Goal: Transaction & Acquisition: Purchase product/service

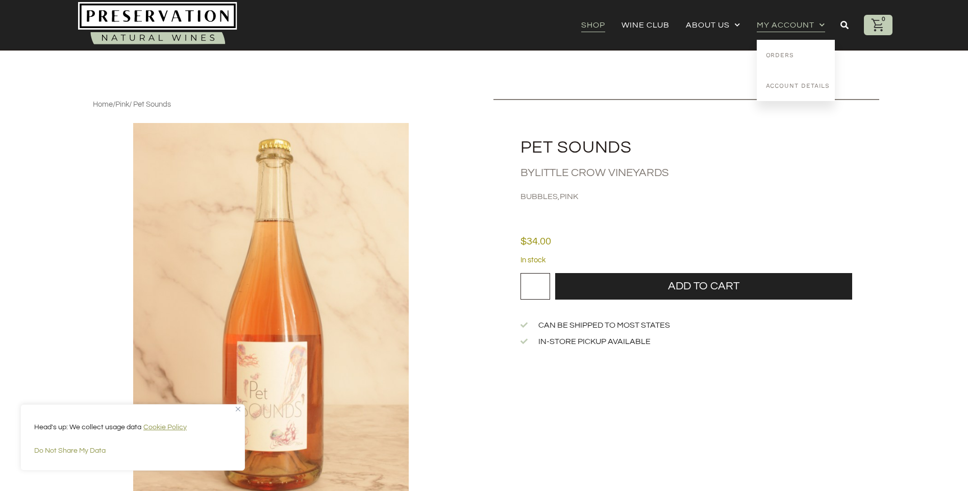
click at [591, 24] on link "Shop" at bounding box center [593, 25] width 24 height 14
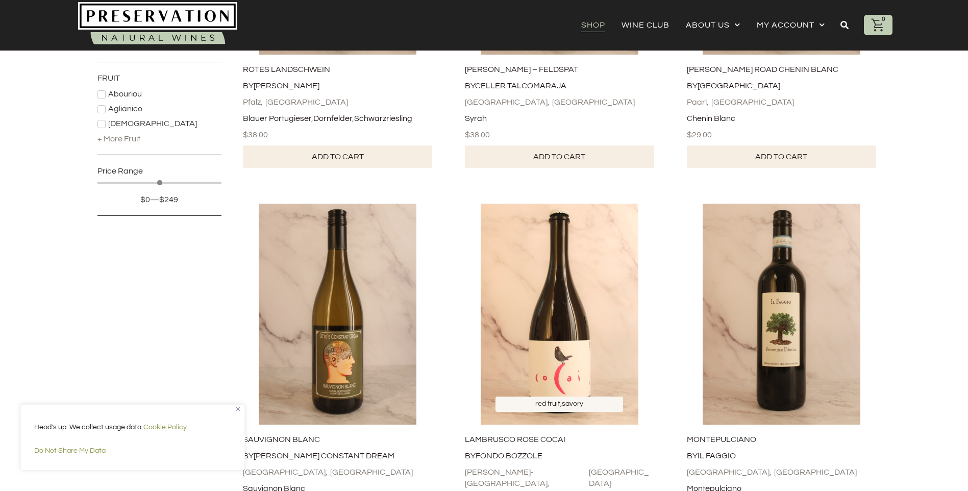
scroll to position [408, 0]
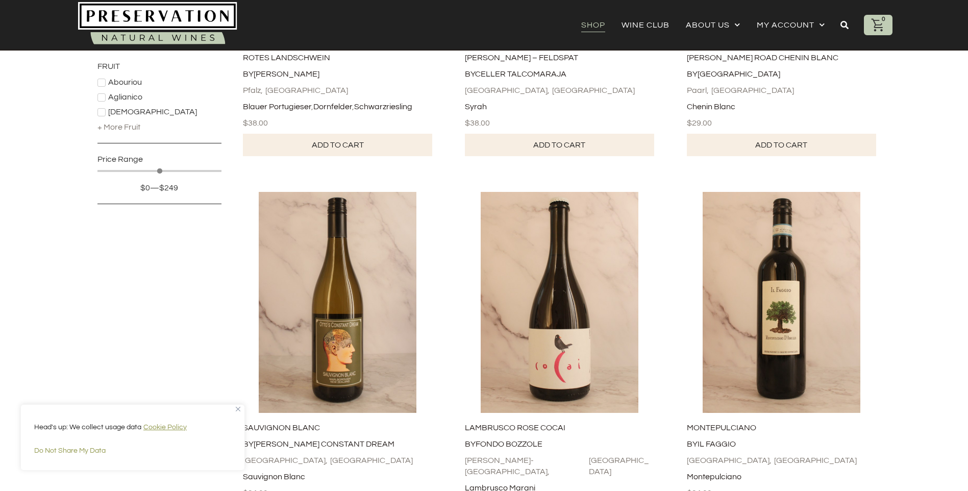
click at [237, 408] on img "Close" at bounding box center [238, 409] width 5 height 5
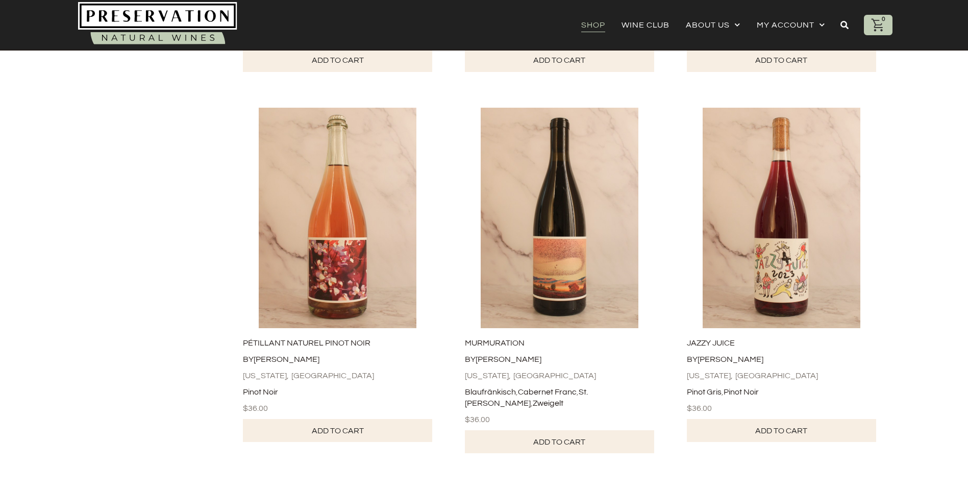
scroll to position [2805, 0]
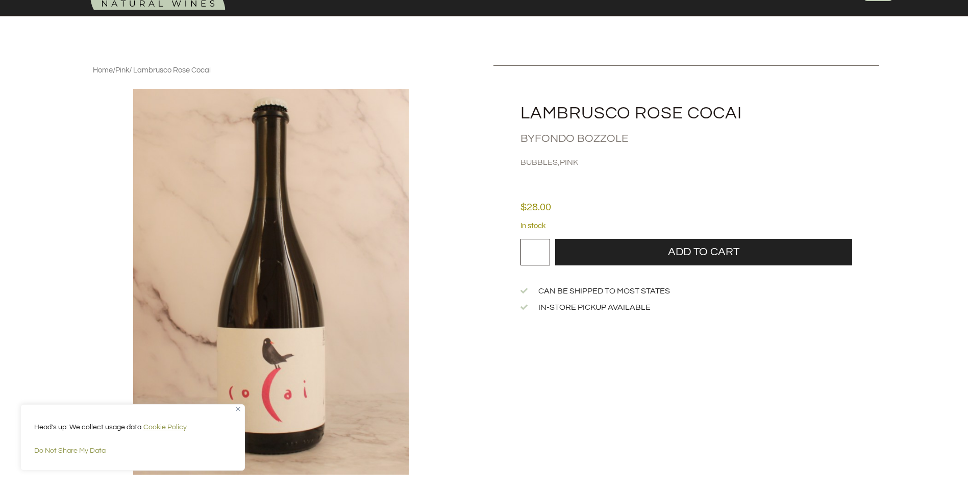
scroll to position [102, 0]
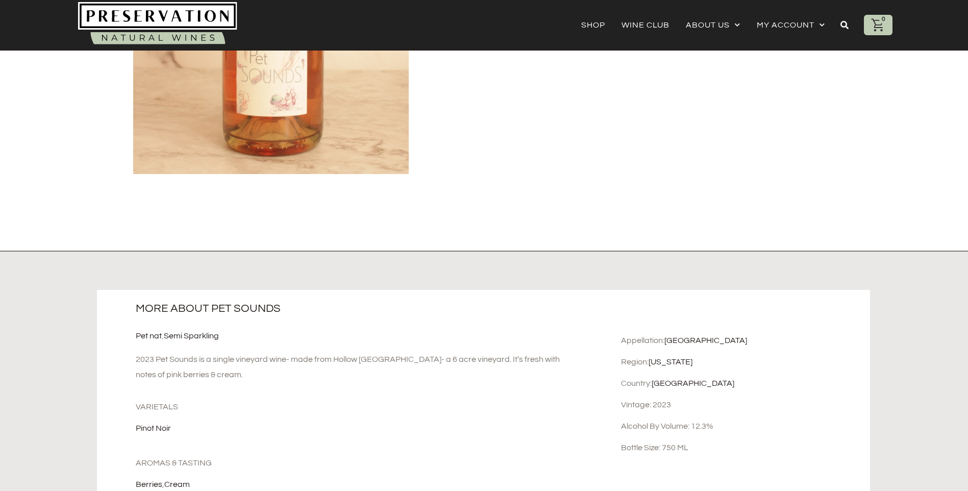
scroll to position [357, 0]
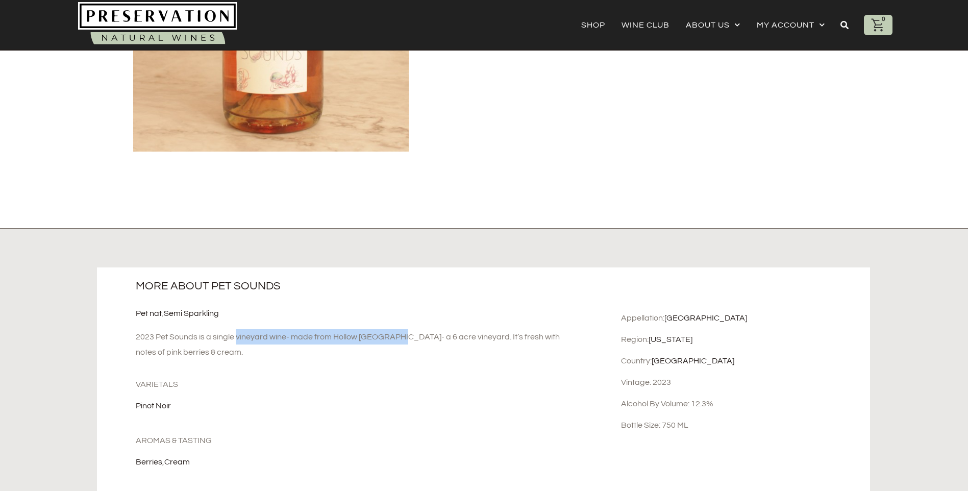
drag, startPoint x: 205, startPoint y: 339, endPoint x: 359, endPoint y: 339, distance: 153.5
click at [359, 339] on div "2023 Pet Sounds is a single vineyard wine- made from Hollow Oak Acres- a 6 acre…" at bounding box center [355, 344] width 439 height 31
drag, startPoint x: 359, startPoint y: 339, endPoint x: 377, endPoint y: 359, distance: 27.4
click at [377, 359] on div "2023 Pet Sounds is a single vineyard wine- made from Hollow Oak Acres- a 6 acre…" at bounding box center [355, 344] width 439 height 31
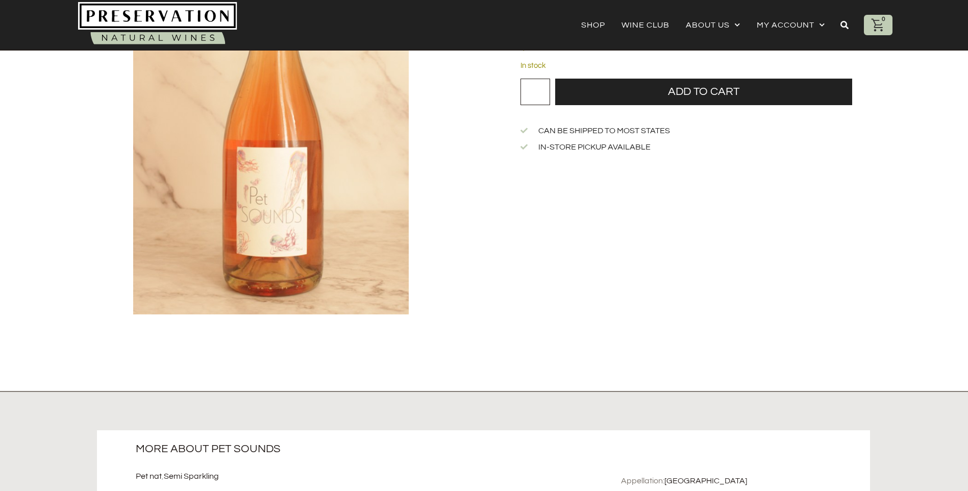
scroll to position [0, 0]
